Goal: Task Accomplishment & Management: Manage account settings

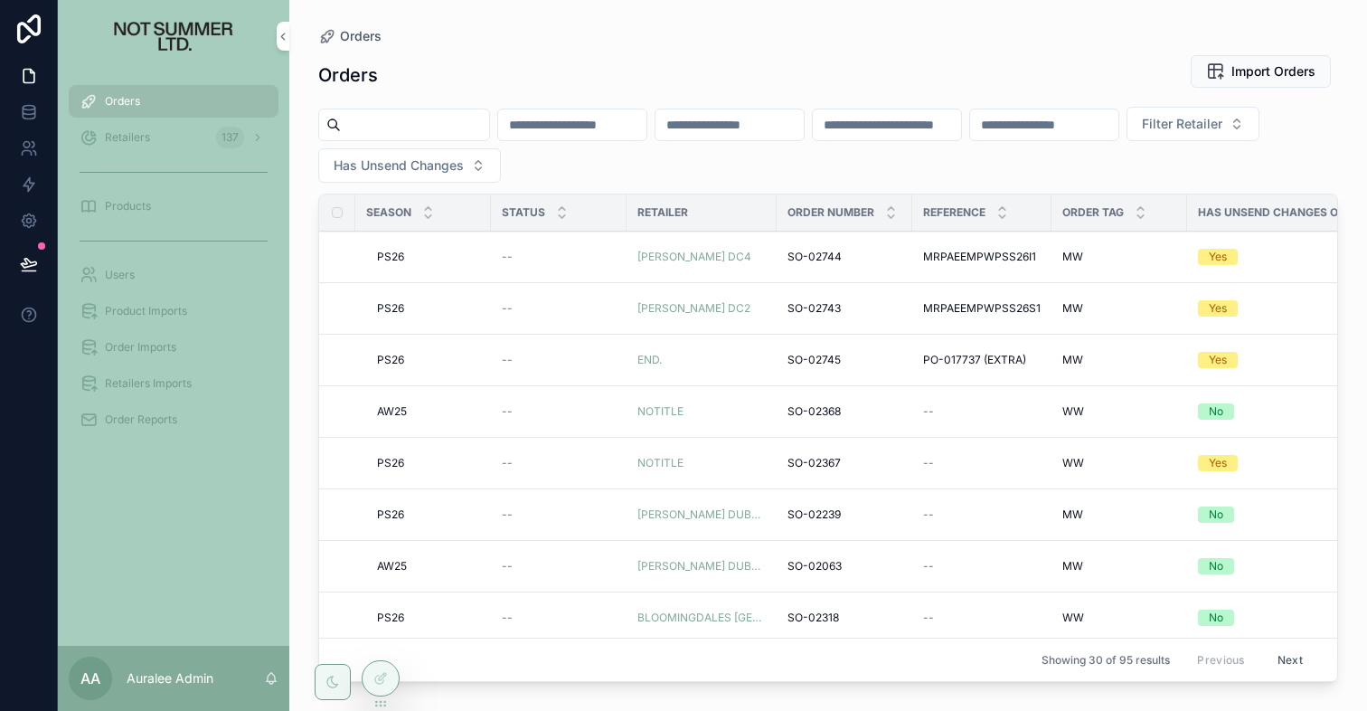
click at [151, 351] on span "Order Imports" at bounding box center [140, 347] width 71 height 14
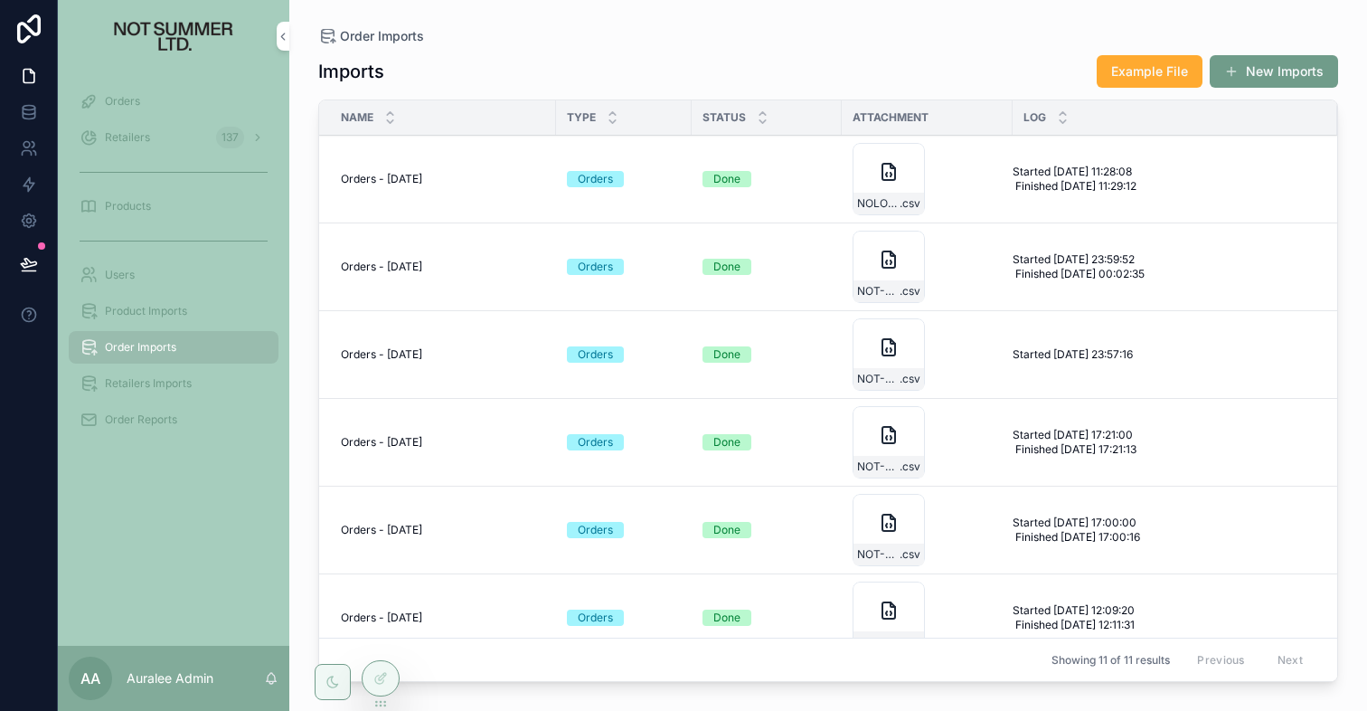
click at [1269, 71] on button "New Imports" at bounding box center [1274, 71] width 128 height 33
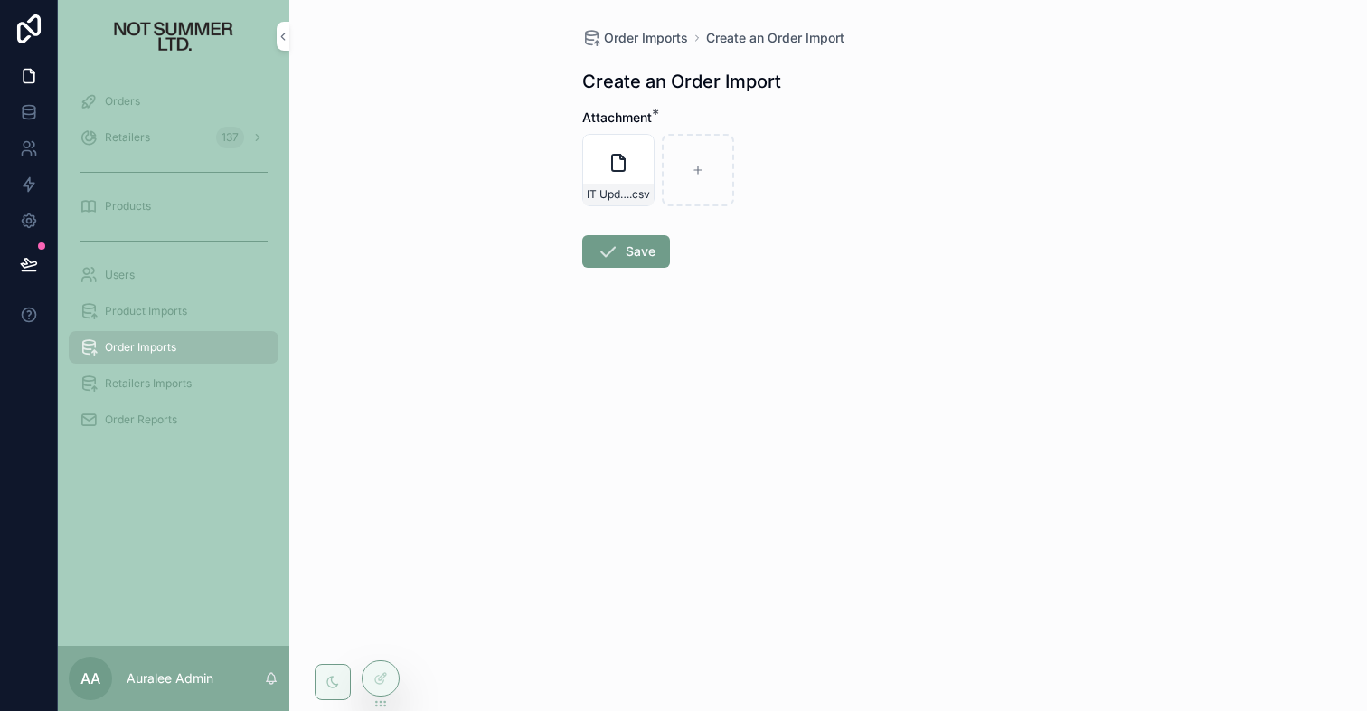
click at [627, 250] on button "Save" at bounding box center [626, 251] width 88 height 33
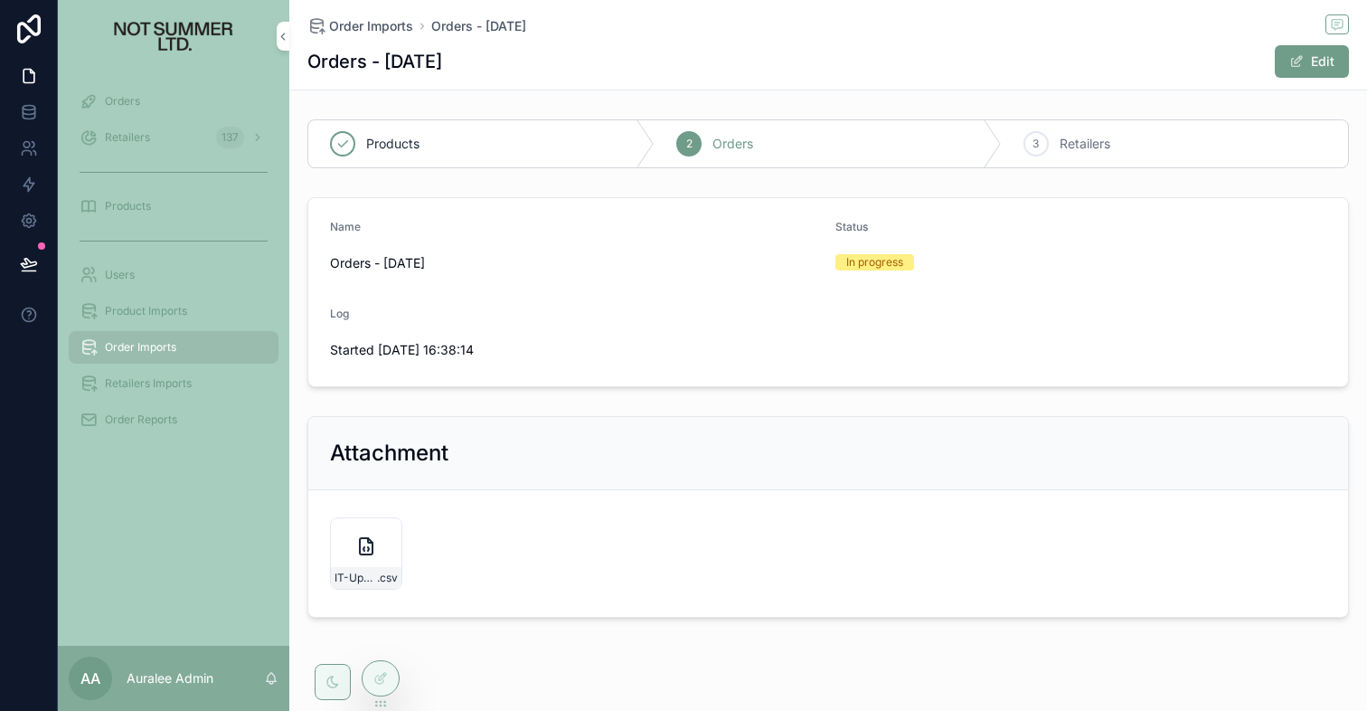
click at [133, 99] on span "Orders" at bounding box center [122, 101] width 35 height 14
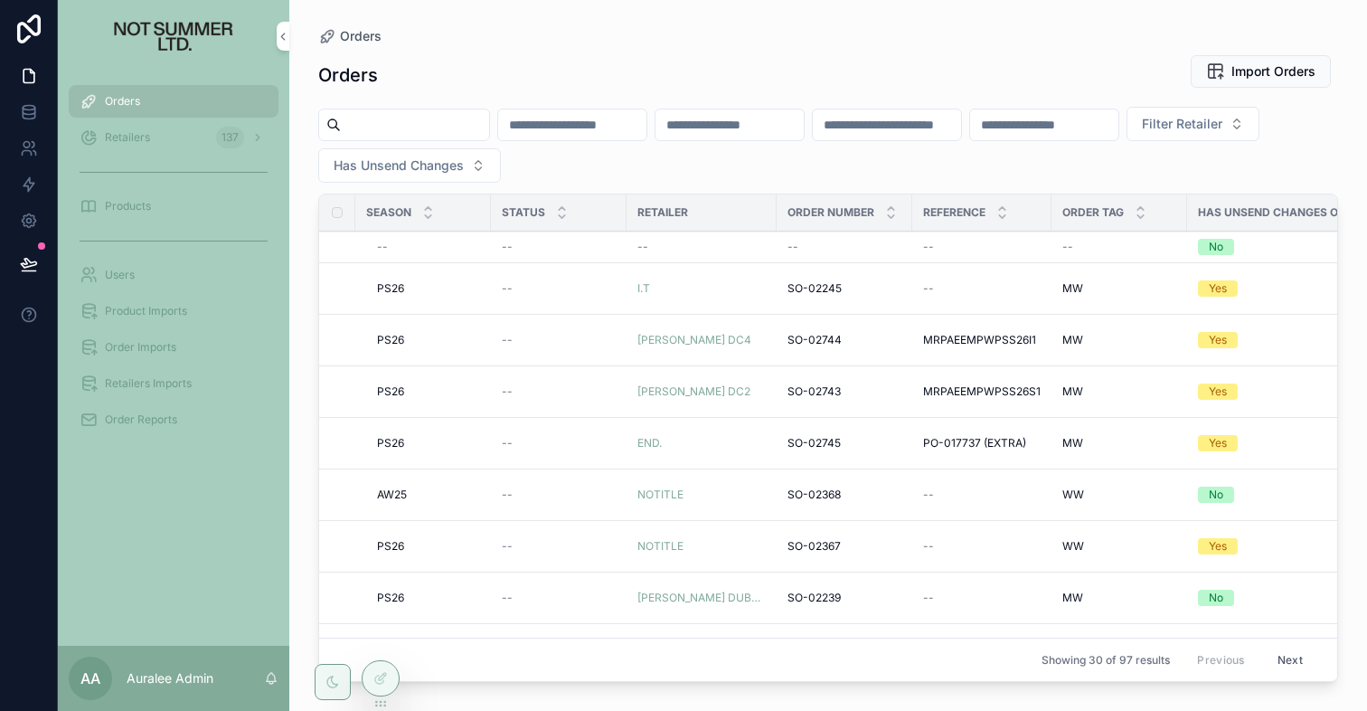
click at [804, 286] on span "SO-02245" at bounding box center [815, 288] width 54 height 14
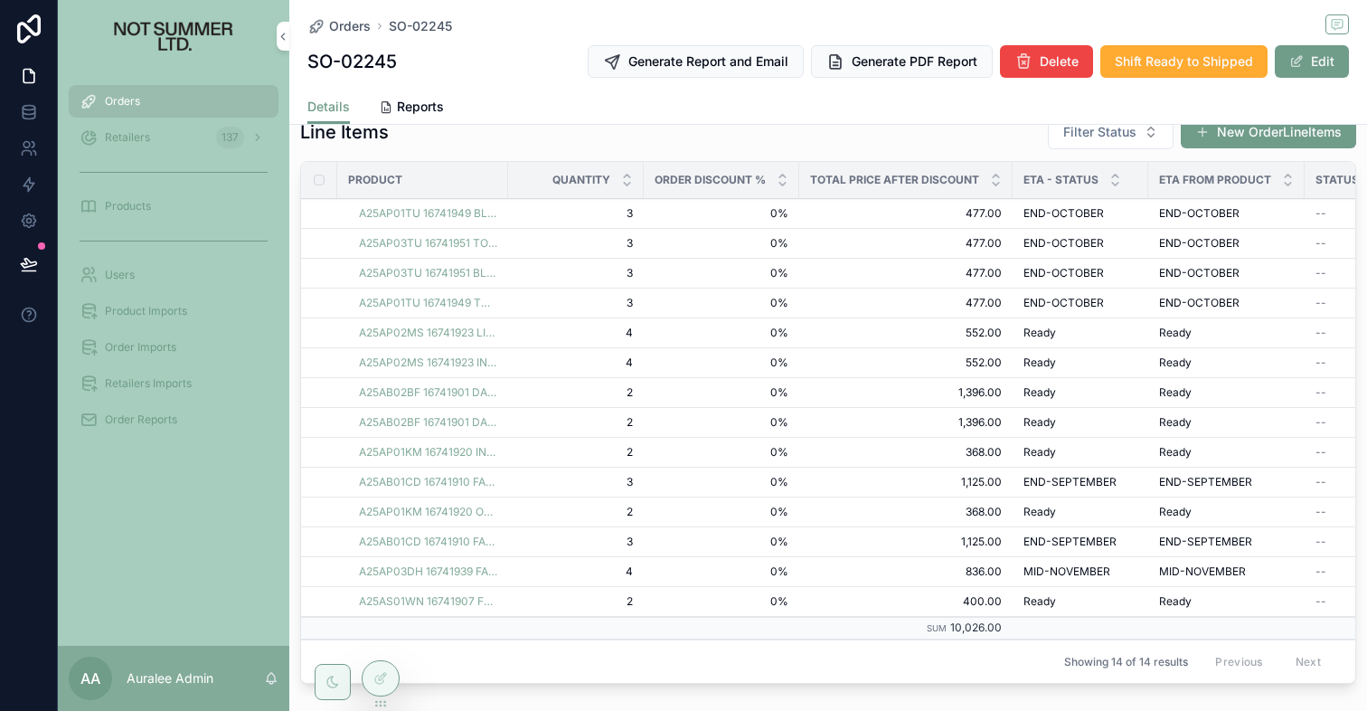
scroll to position [509, 0]
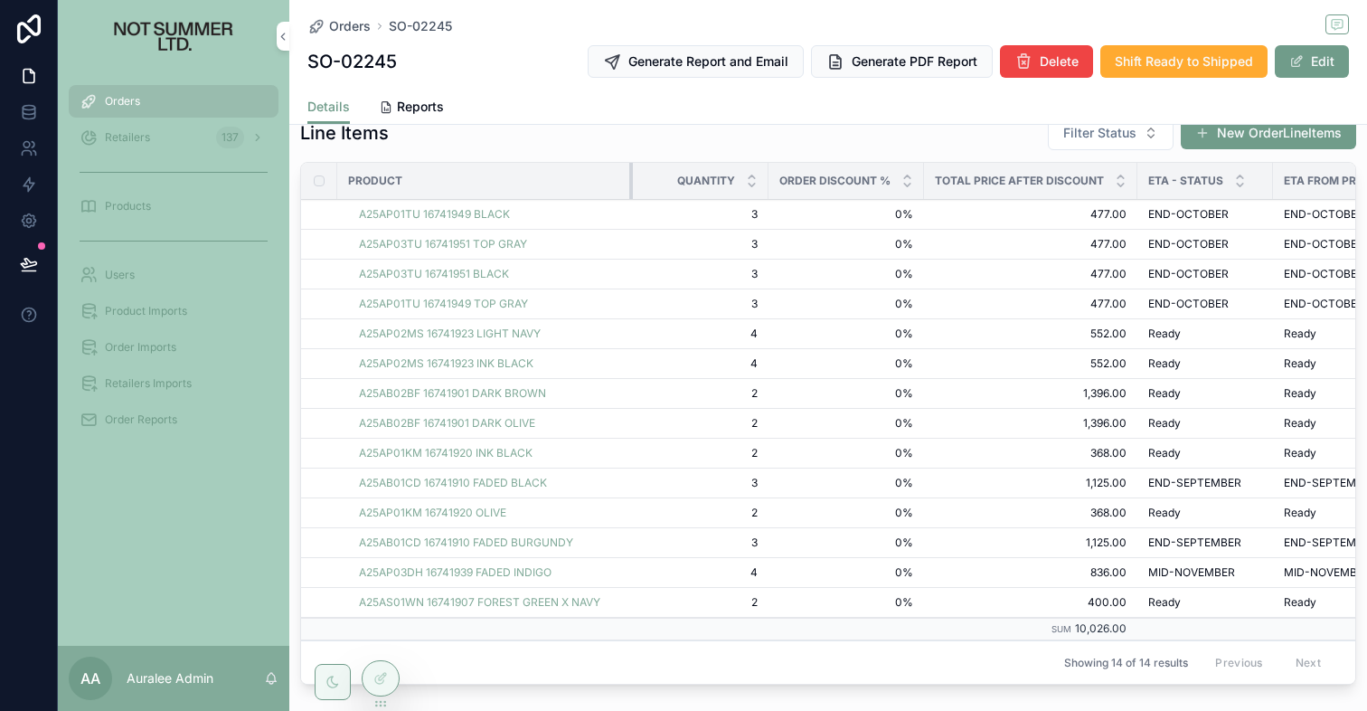
drag, startPoint x: 505, startPoint y: 178, endPoint x: 645, endPoint y: 177, distance: 139.3
click at [645, 177] on tr "Product Quantity Order Discount % Total Price After Discount Eta - Status ETA f…" at bounding box center [1068, 181] width 1535 height 37
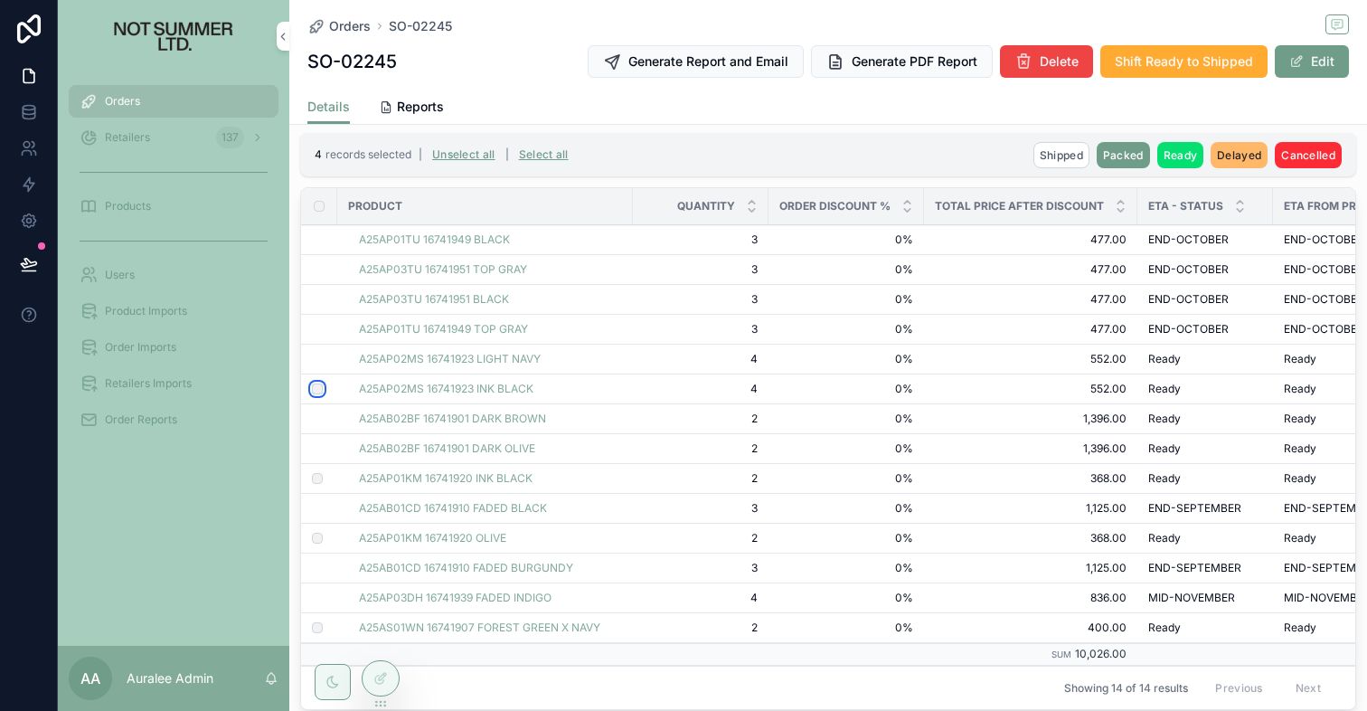
scroll to position [520, 0]
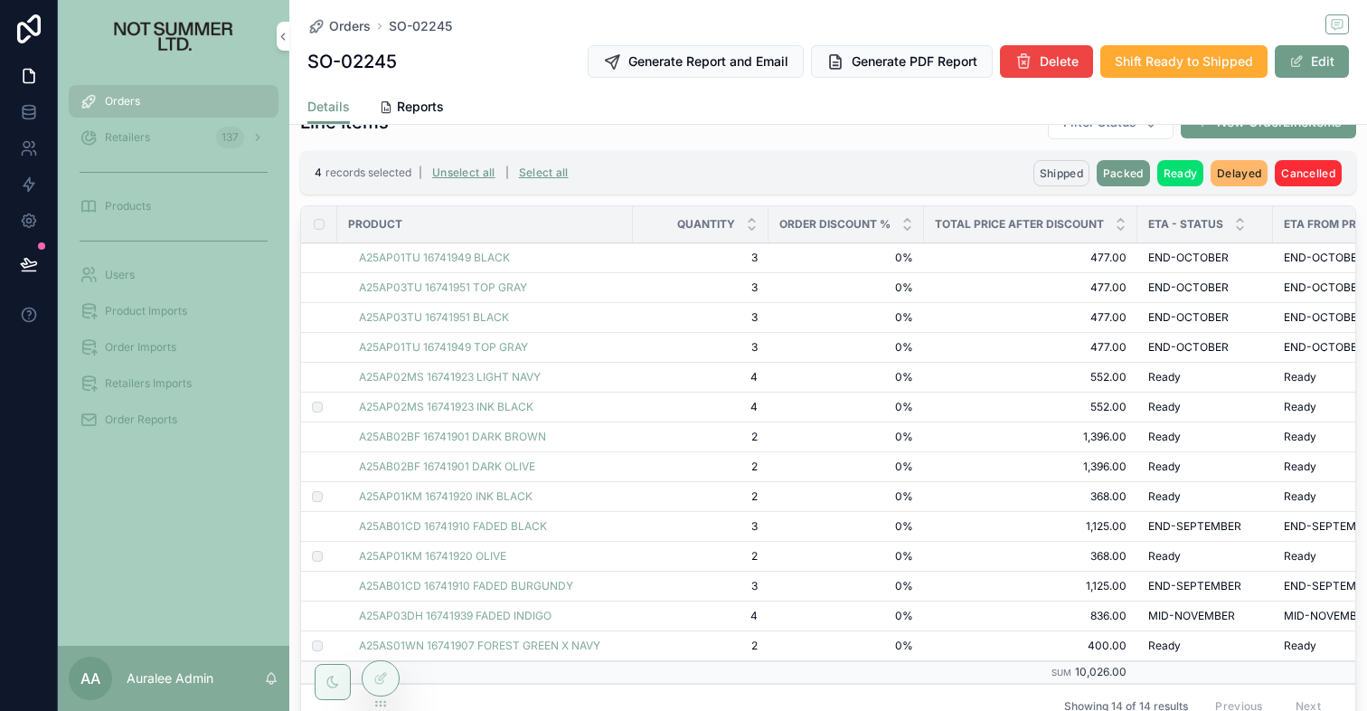
click at [1068, 168] on span "Shipped" at bounding box center [1061, 173] width 43 height 14
click at [1150, 137] on icon "scrollable content" at bounding box center [1150, 138] width 14 height 14
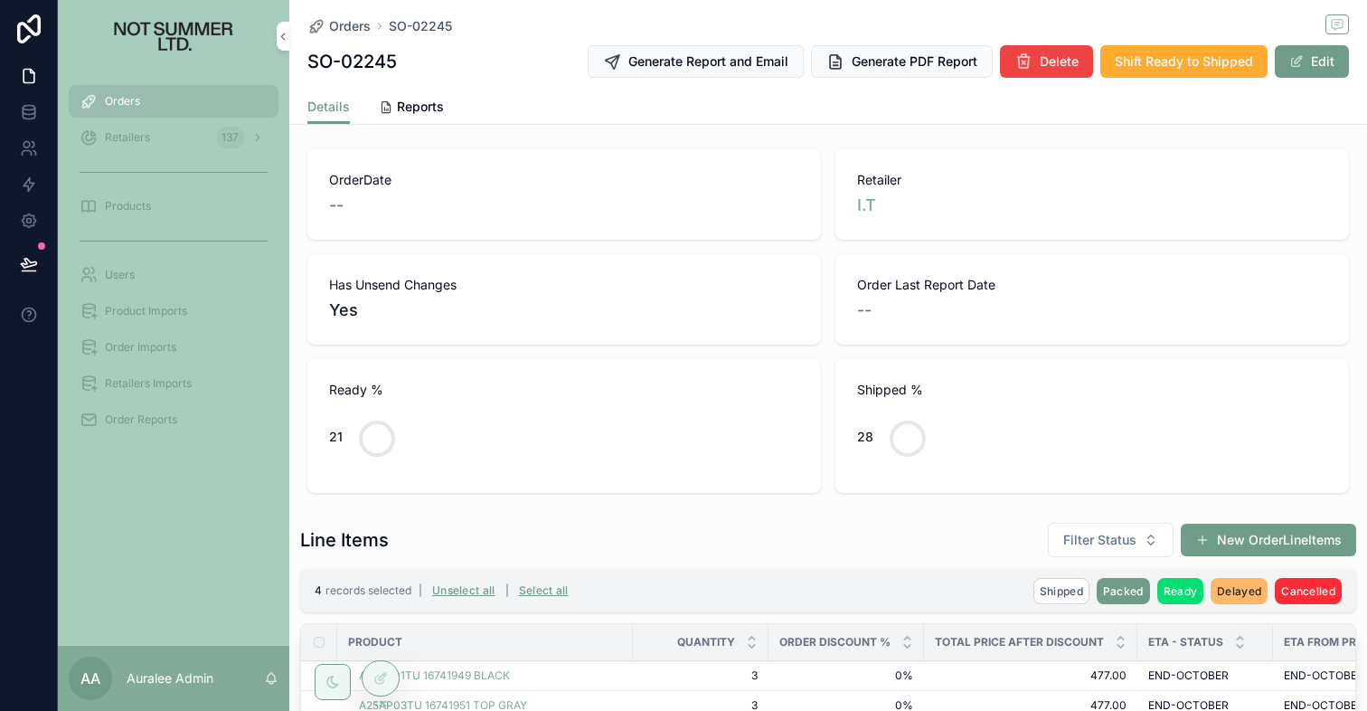
scroll to position [0, 0]
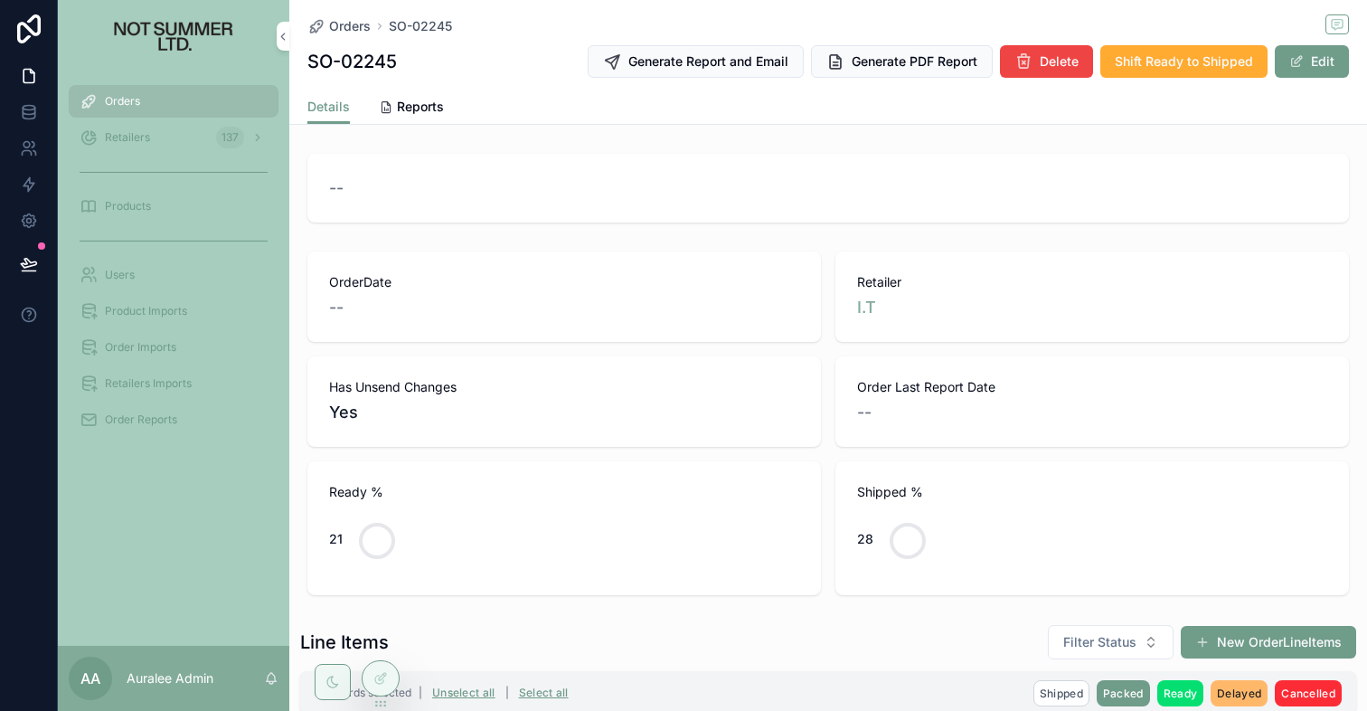
click at [168, 92] on div "Orders" at bounding box center [174, 101] width 188 height 29
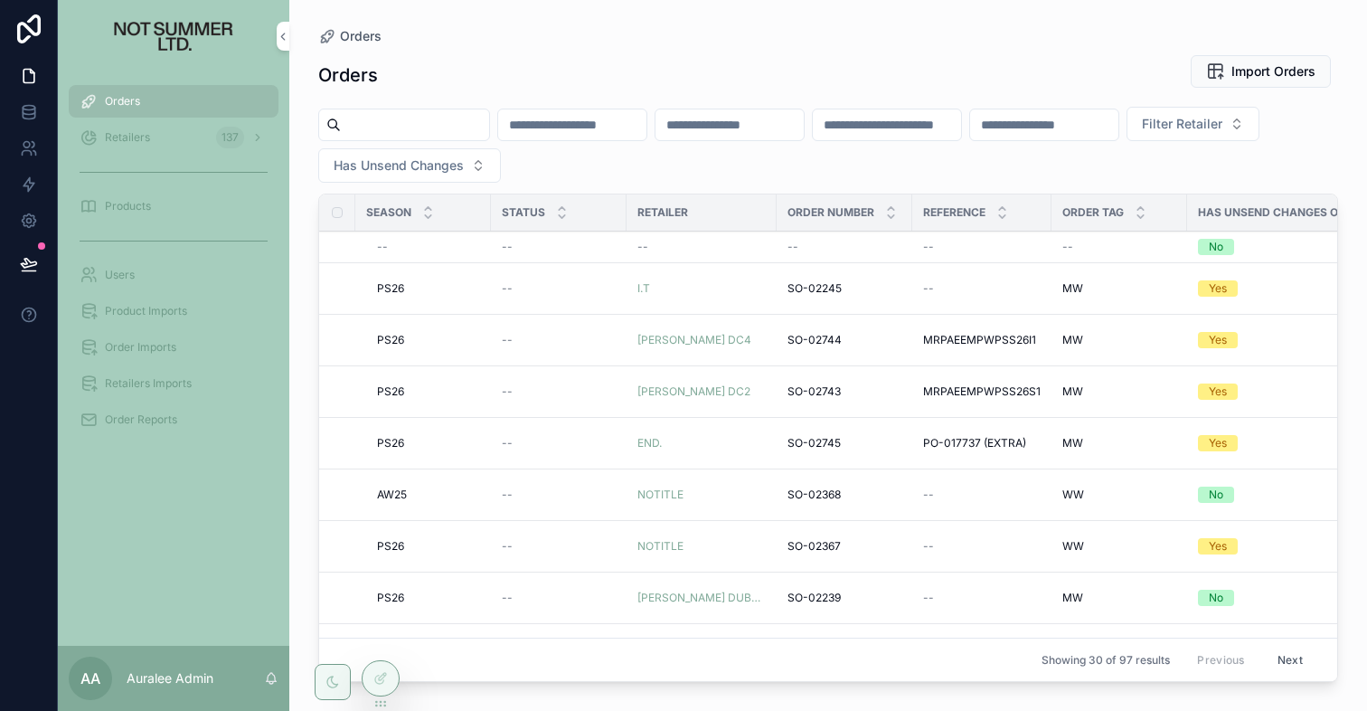
click at [157, 98] on div "Orders" at bounding box center [174, 101] width 188 height 29
click at [1142, 133] on span "Filter Retailer" at bounding box center [1182, 124] width 80 height 18
type input "*********"
click at [333, 223] on div "MYTHERESA" at bounding box center [384, 236] width 251 height 29
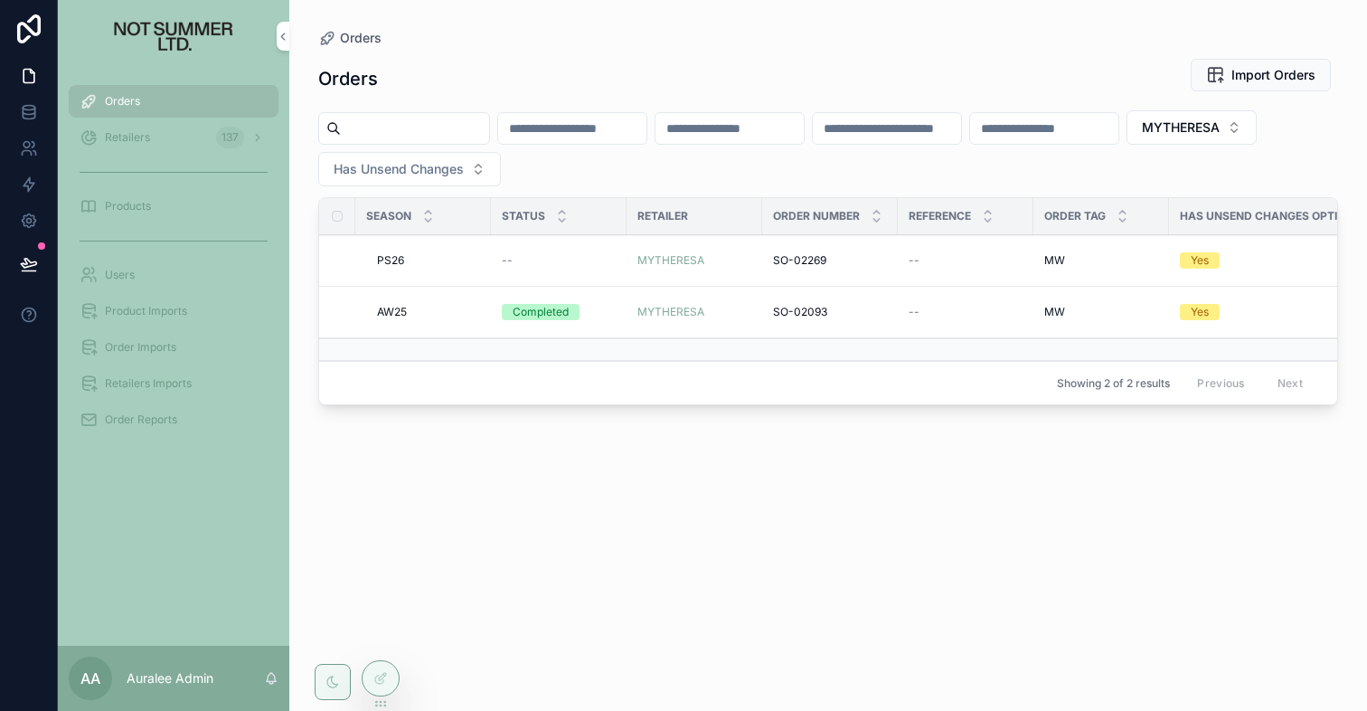
click at [808, 307] on span "SO-02093" at bounding box center [800, 312] width 54 height 14
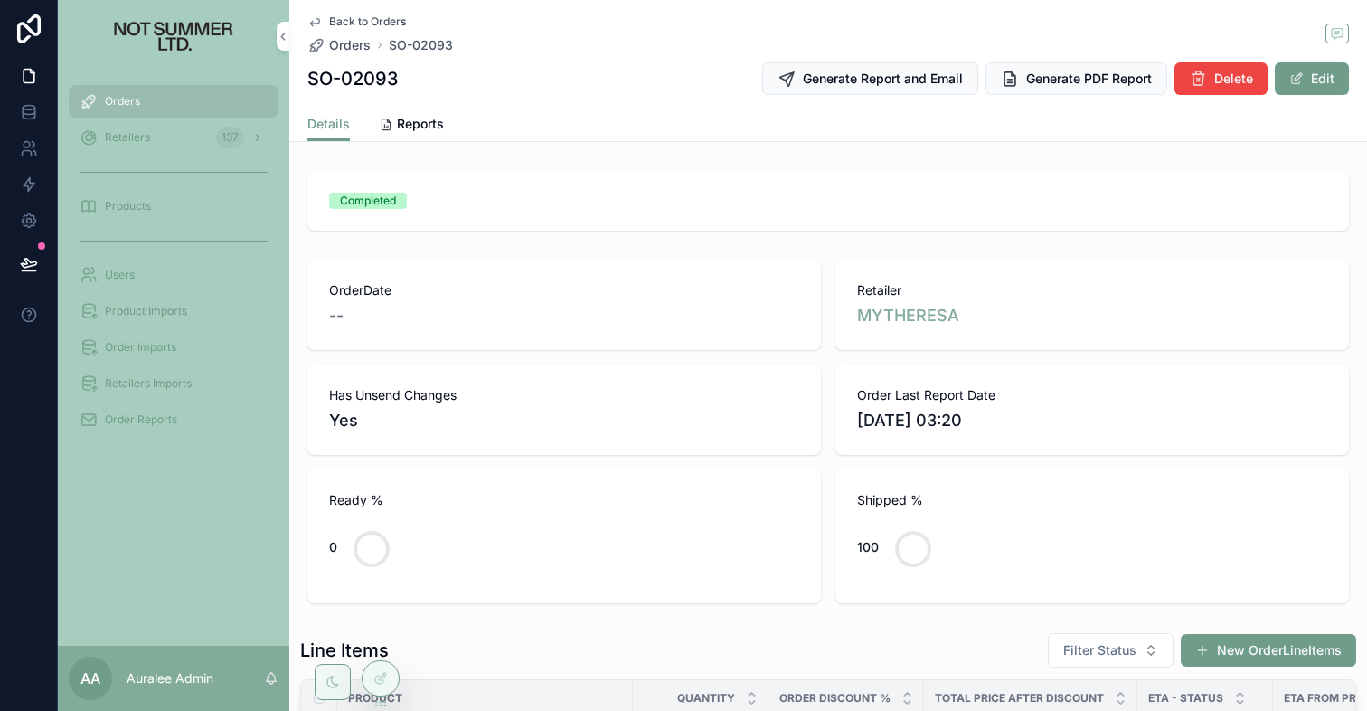
click at [356, 25] on span "Back to Orders" at bounding box center [367, 21] width 77 height 14
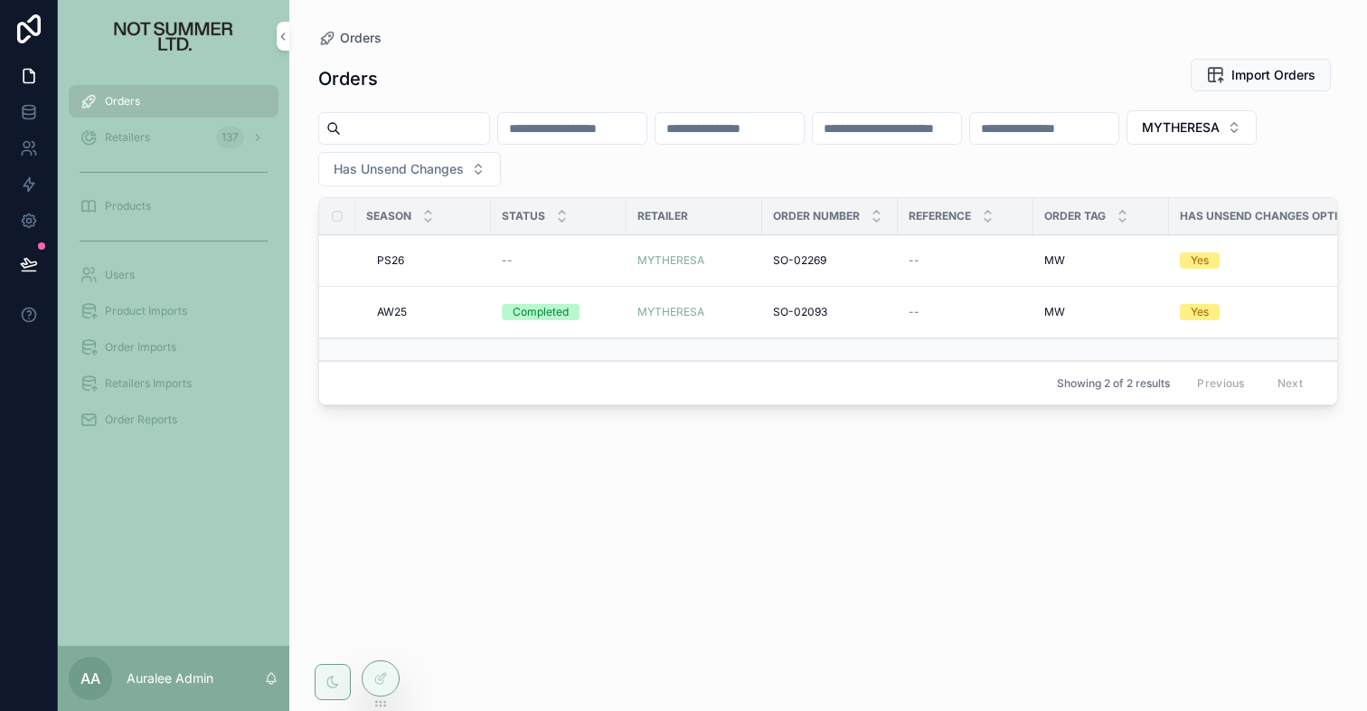
click at [800, 254] on span "SO-02269" at bounding box center [799, 260] width 53 height 14
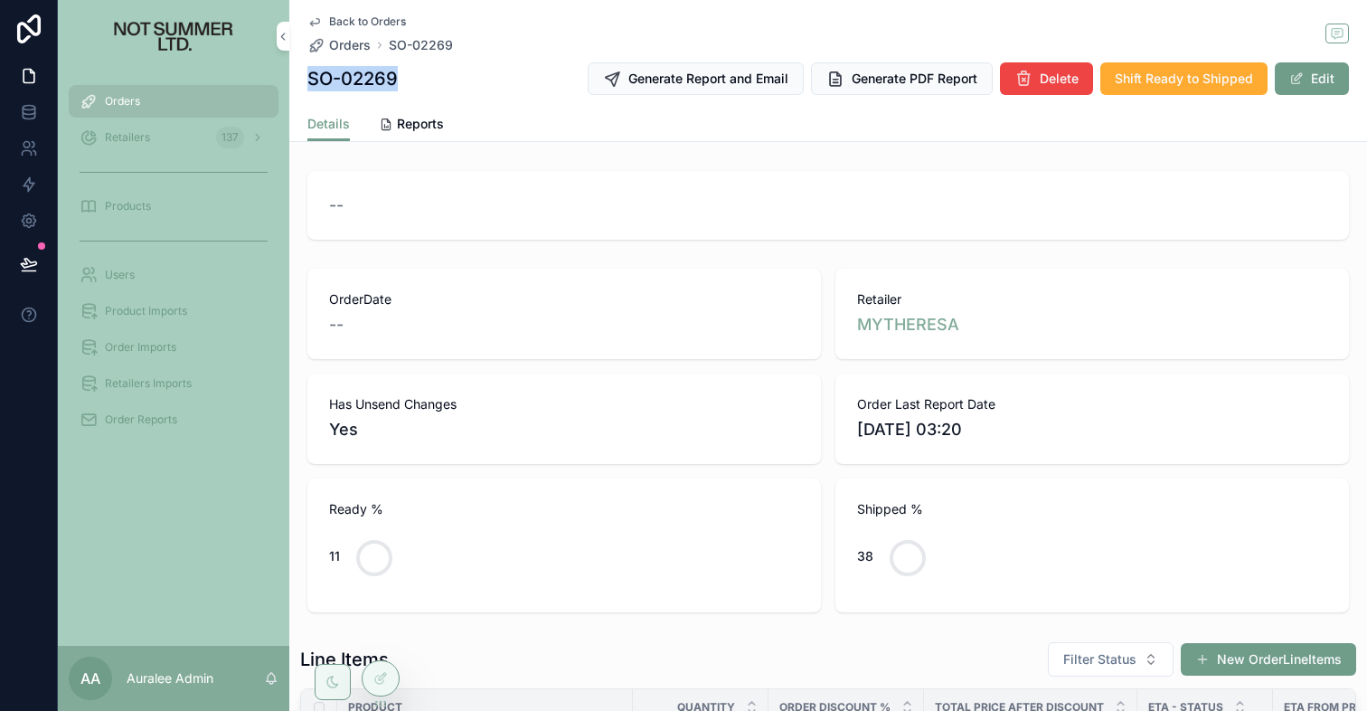
drag, startPoint x: 307, startPoint y: 77, endPoint x: 409, endPoint y: 77, distance: 102.2
click at [409, 77] on div "SO-02269 Generate Report and Email Generate PDF Report Delete Shift Ready to Sh…" at bounding box center [828, 78] width 1042 height 34
copy h1 "SO-02269"
